Goal: Check status: Check status

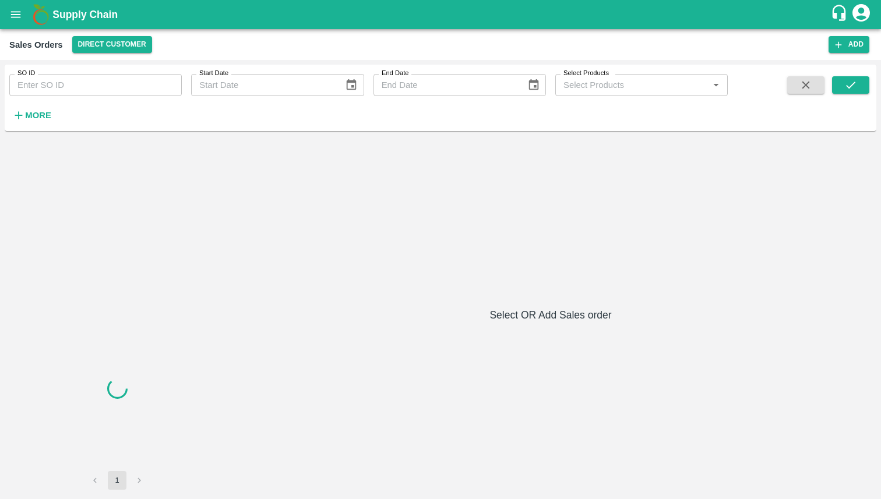
click at [37, 86] on input "SO ID" at bounding box center [95, 85] width 172 height 22
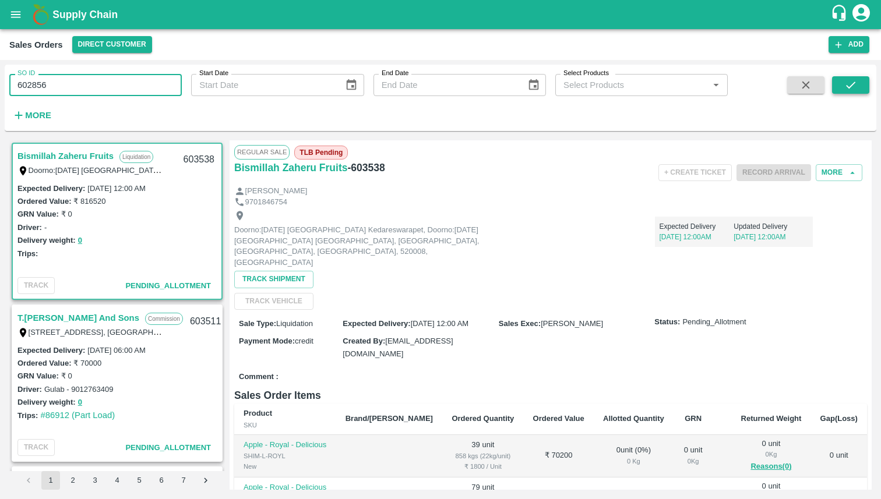
type input "602856"
click at [854, 80] on icon "submit" at bounding box center [850, 85] width 13 height 13
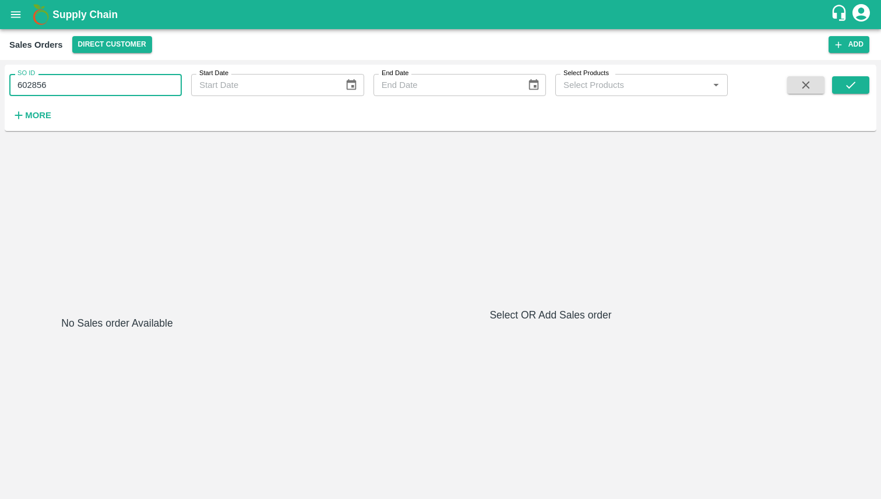
click at [59, 75] on input "602856" at bounding box center [95, 85] width 172 height 22
click at [8, 21] on button "open drawer" at bounding box center [15, 14] width 27 height 27
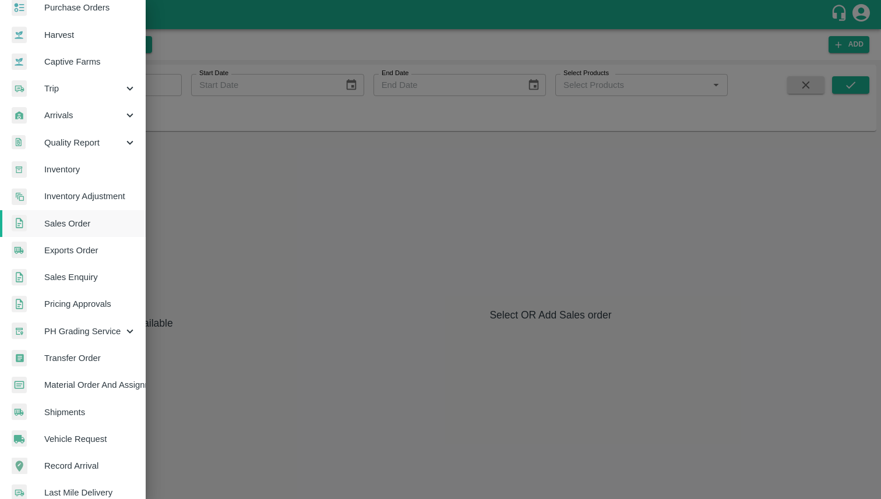
scroll to position [70, 0]
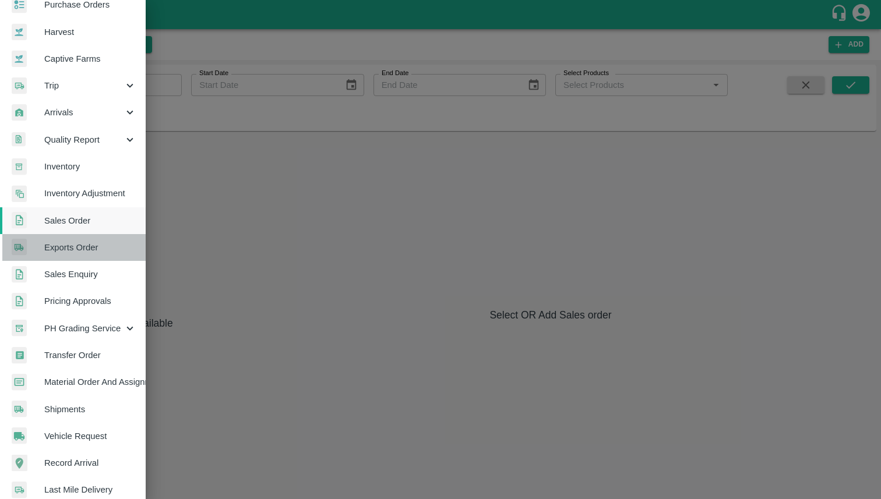
click at [100, 242] on span "Exports Order" at bounding box center [90, 247] width 92 height 13
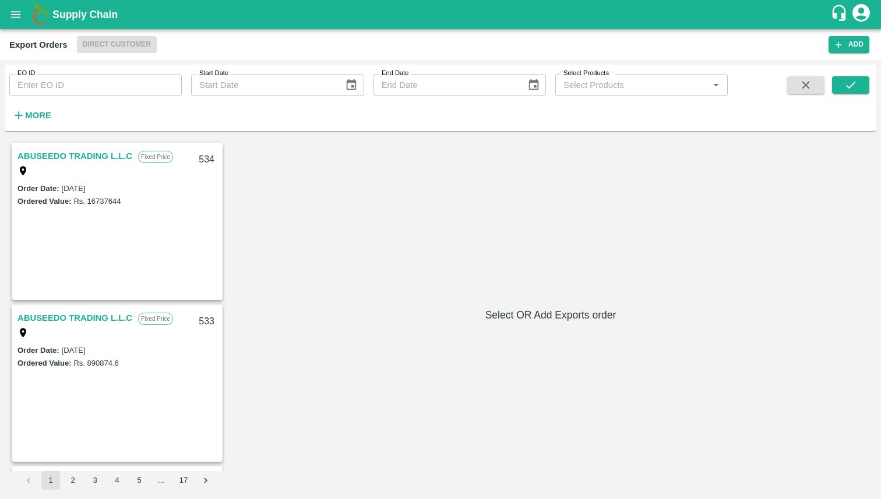
click at [102, 90] on input "EO ID" at bounding box center [95, 85] width 172 height 22
type input "504"
click at [854, 90] on icon "submit" at bounding box center [850, 85] width 13 height 13
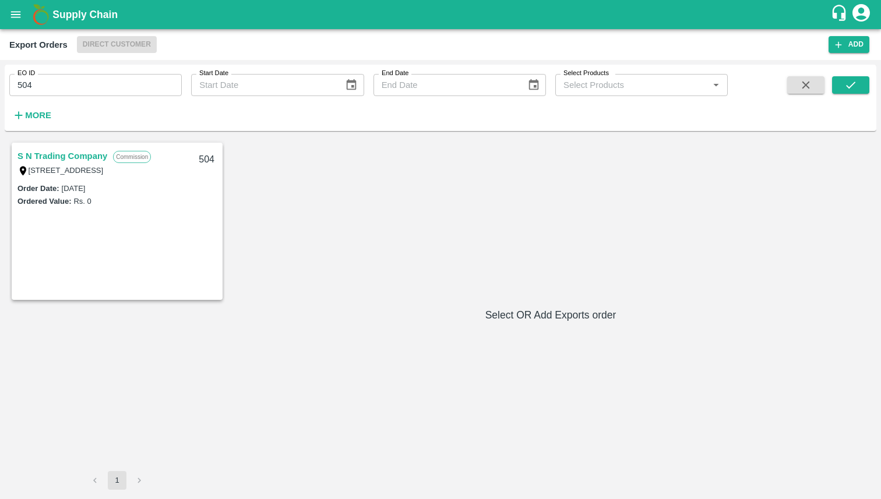
click at [55, 154] on link "S N Trading Company" at bounding box center [62, 155] width 90 height 15
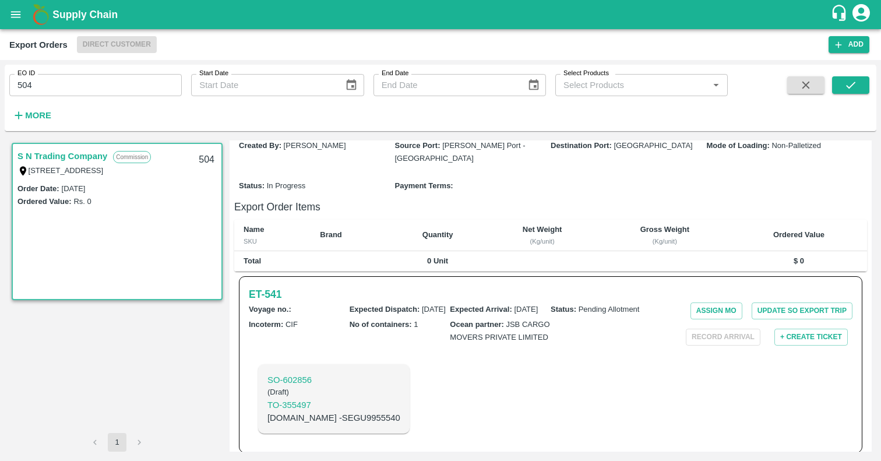
scroll to position [148, 0]
drag, startPoint x: 51, startPoint y: 91, endPoint x: 0, endPoint y: 87, distance: 50.8
click at [0, 87] on div "EO ID 504 EO ID Start Date Start Date End Date End Date Select Products Select …" at bounding box center [440, 260] width 881 height 401
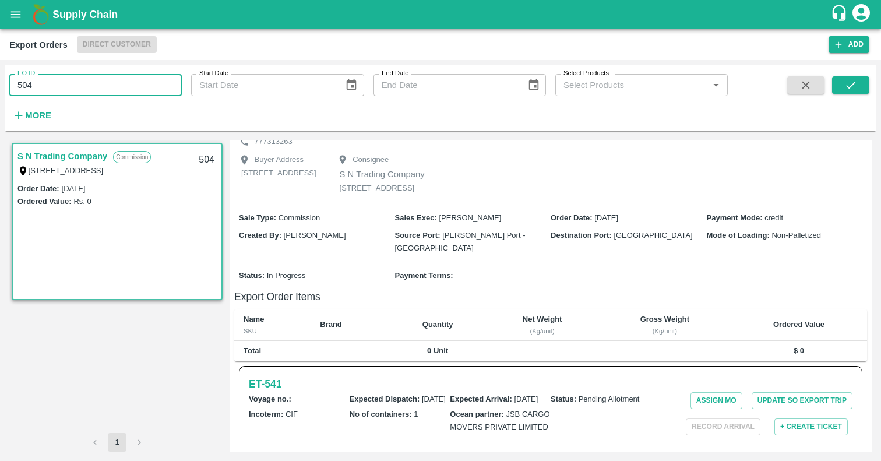
scroll to position [59, 0]
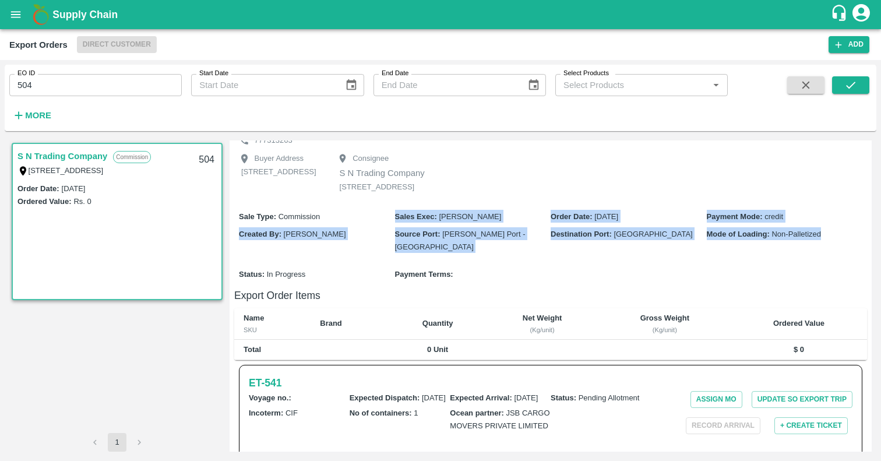
drag, startPoint x: 337, startPoint y: 242, endPoint x: 815, endPoint y: 278, distance: 479.5
click at [815, 260] on div "Sale Type : Commission Sales Exec : [PERSON_NAME] Order Date : [DATE] Payment M…" at bounding box center [550, 232] width 632 height 58
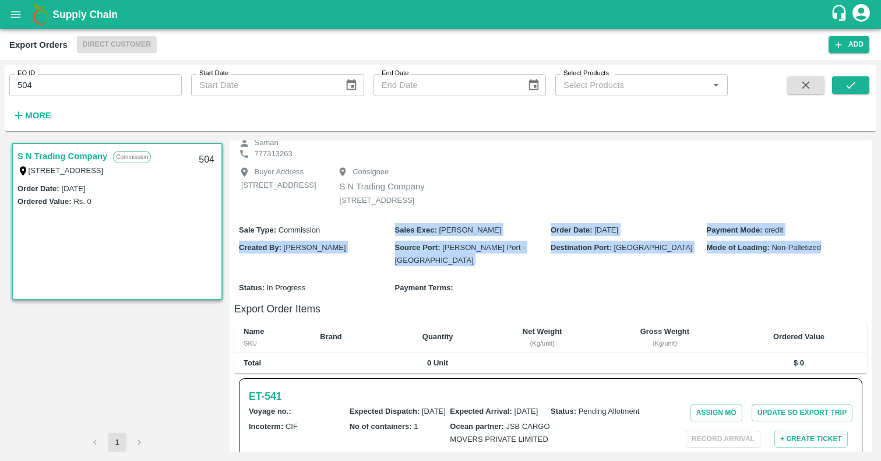
scroll to position [54, 0]
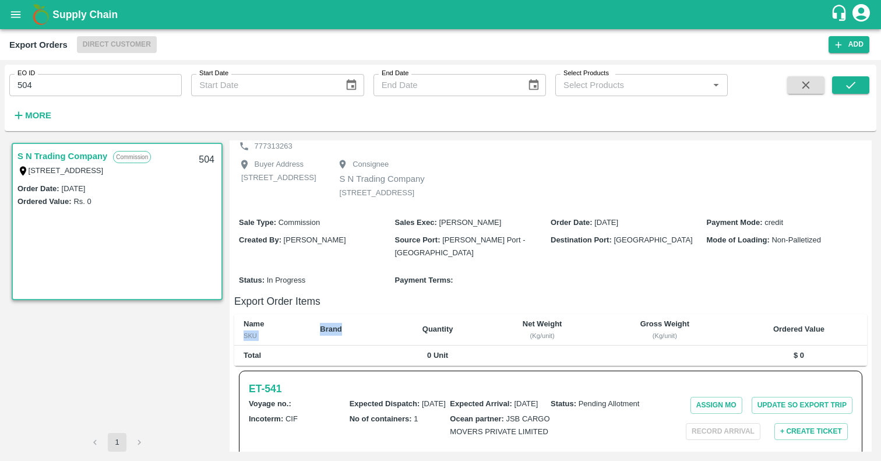
drag, startPoint x: 313, startPoint y: 346, endPoint x: 401, endPoint y: 345, distance: 88.5
click at [399, 345] on tr "Name SKU Brand Quantity Net Weight (Kg/unit) Gross Weight (Kg/unit) Ordered Val…" at bounding box center [550, 329] width 632 height 31
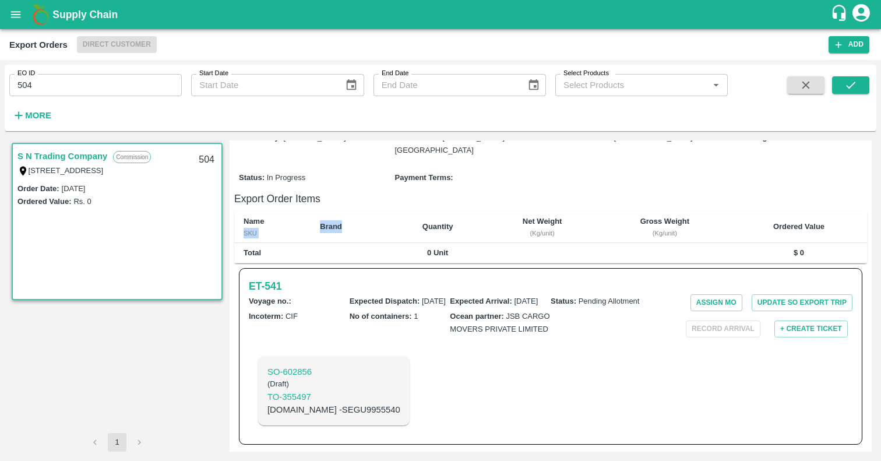
scroll to position [186, 0]
drag, startPoint x: 318, startPoint y: 370, endPoint x: 462, endPoint y: 0, distance: 397.0
drag, startPoint x: 52, startPoint y: 84, endPoint x: 6, endPoint y: 79, distance: 46.3
click at [0, 79] on div "EO ID 504 EO ID Start Date Start Date End Date End Date Select Products Select …" at bounding box center [440, 260] width 881 height 401
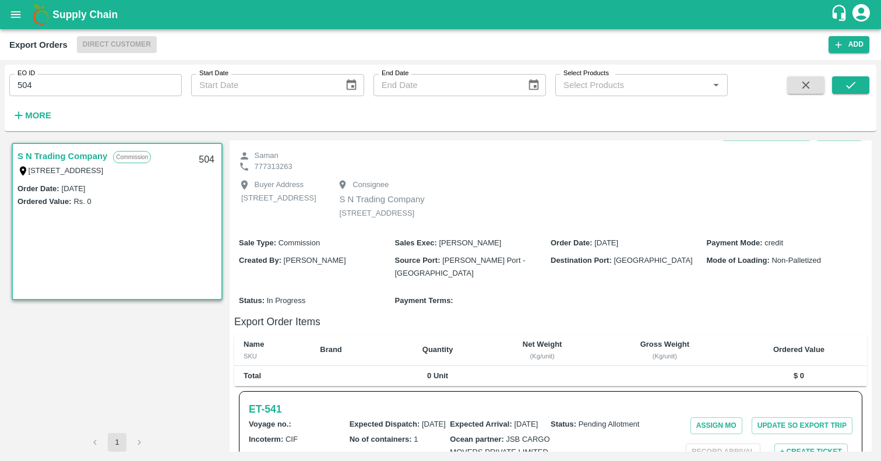
scroll to position [0, 0]
